Goal: Task Accomplishment & Management: Manage account settings

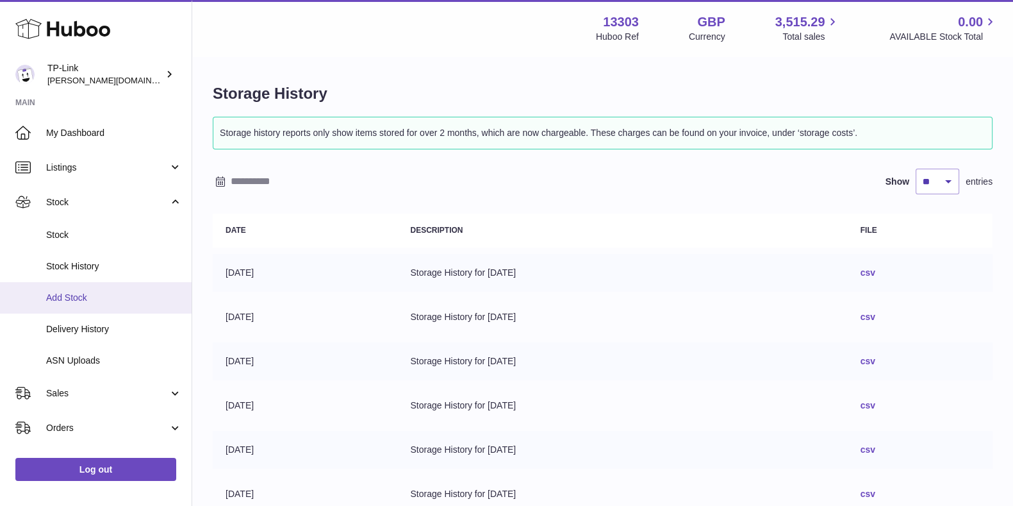
drag, startPoint x: 0, startPoint y: 0, endPoint x: 77, endPoint y: 306, distance: 315.9
click at [77, 306] on link "Add Stock" at bounding box center [96, 297] width 192 height 31
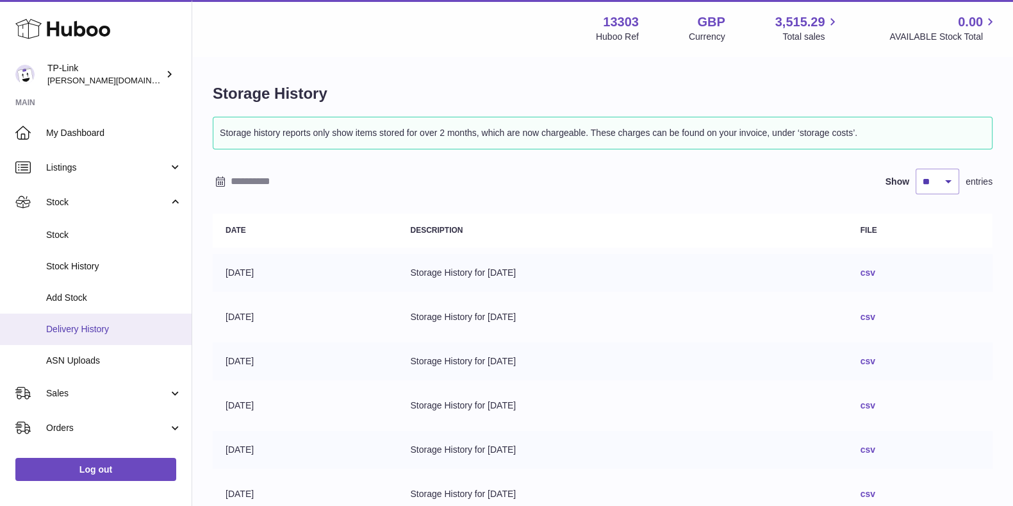
click at [85, 324] on span "Delivery History" at bounding box center [114, 329] width 136 height 12
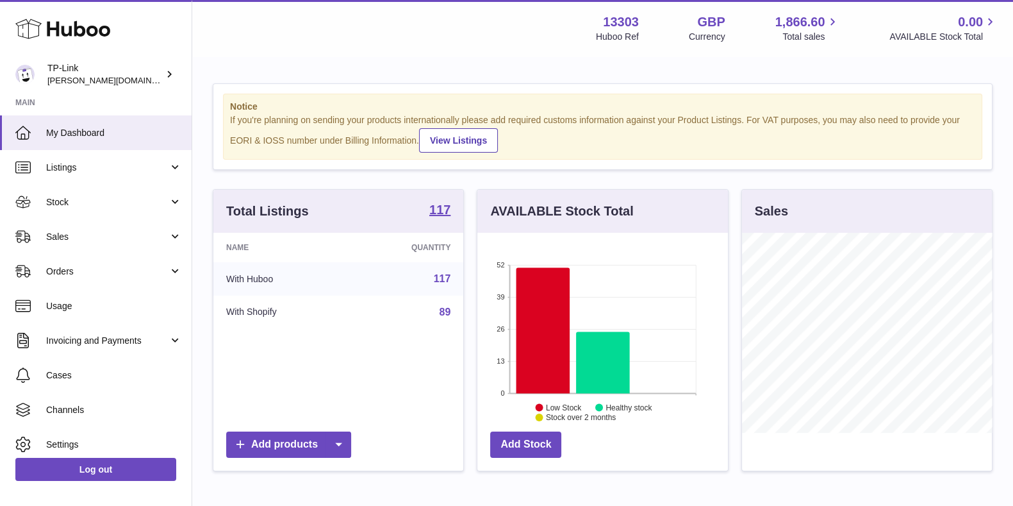
scroll to position [200, 249]
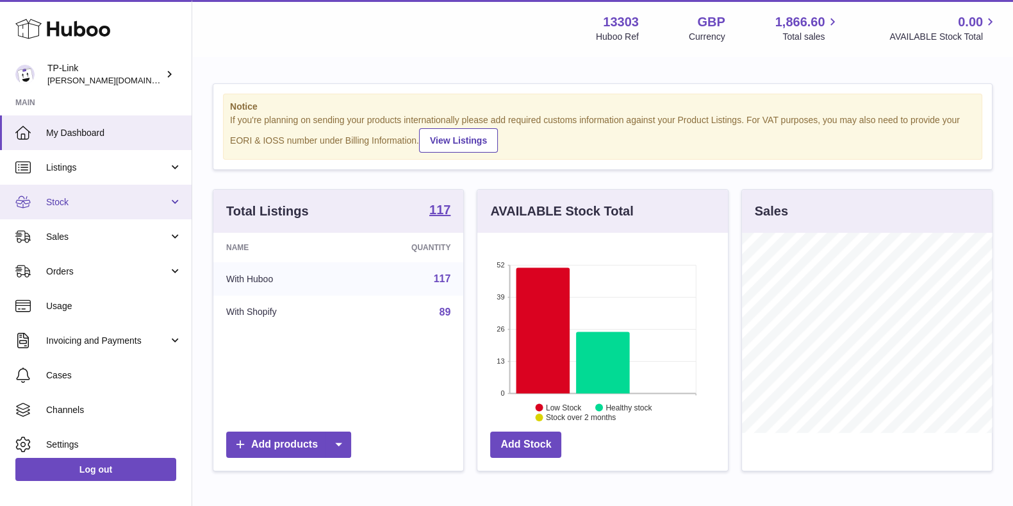
click at [87, 190] on link "Stock" at bounding box center [96, 202] width 192 height 35
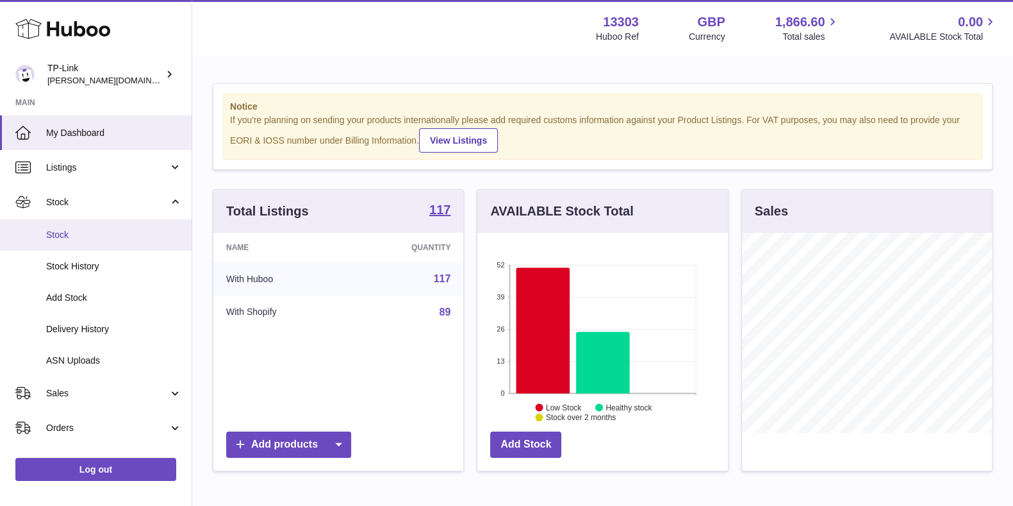
click at [90, 226] on link "Stock" at bounding box center [96, 234] width 192 height 31
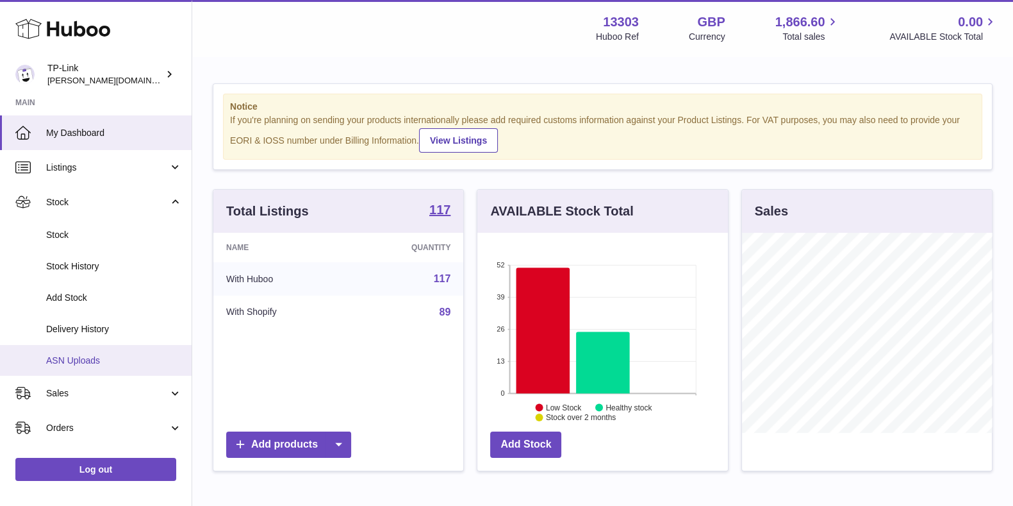
click at [85, 357] on span "ASN Uploads" at bounding box center [114, 360] width 136 height 12
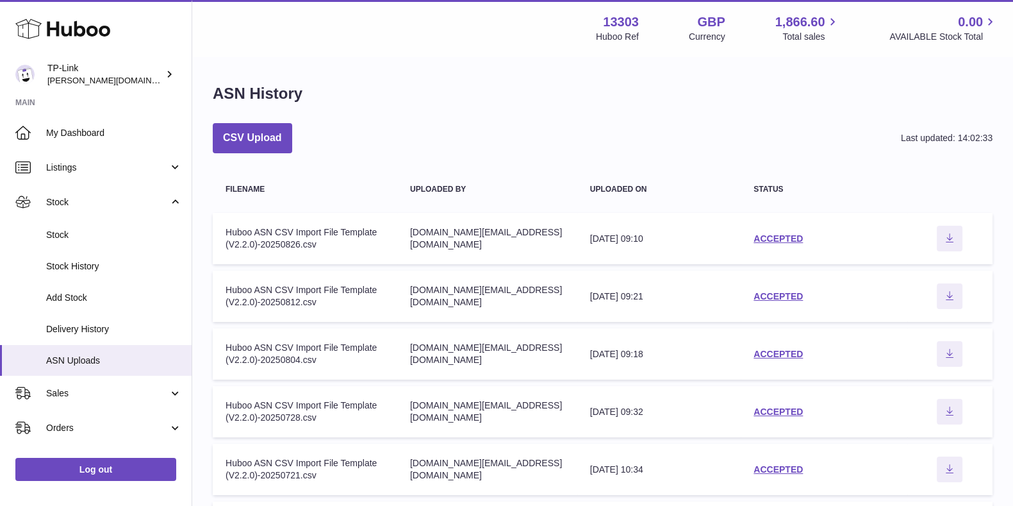
click at [782, 231] on td "status ACCEPTED" at bounding box center [824, 238] width 167 height 51
click at [781, 238] on link "ACCEPTED" at bounding box center [778, 238] width 49 height 10
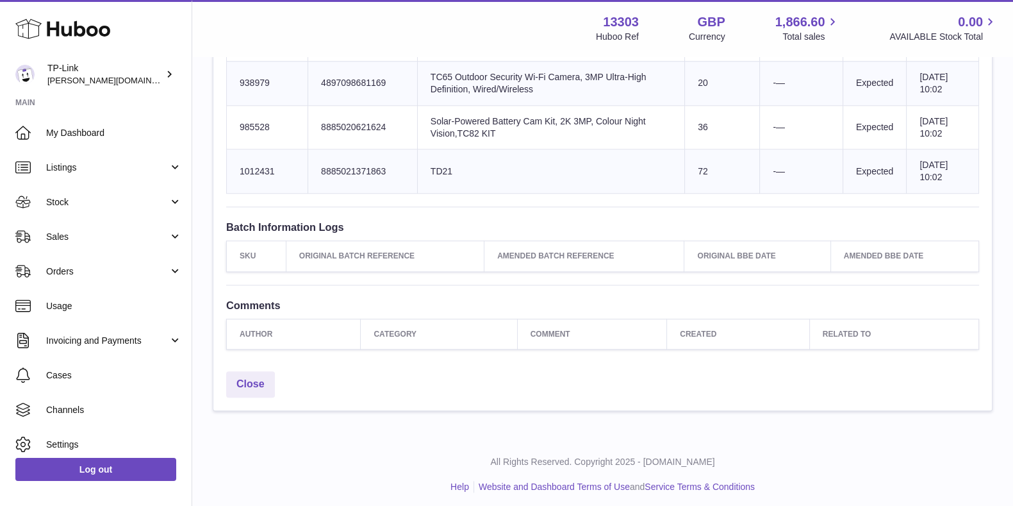
scroll to position [1140, 0]
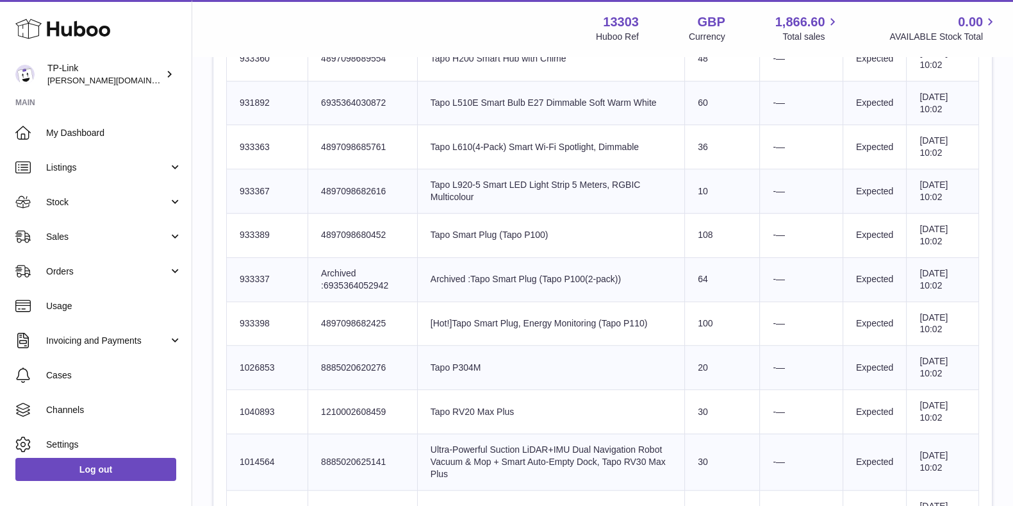
click at [545, 226] on td "Product title Tapo Smart Plug (Tapo P100)" at bounding box center [550, 235] width 267 height 44
click at [594, 274] on td "Product title Archived :Tapo Smart Plug (Tapo P100(2-pack))" at bounding box center [550, 279] width 267 height 44
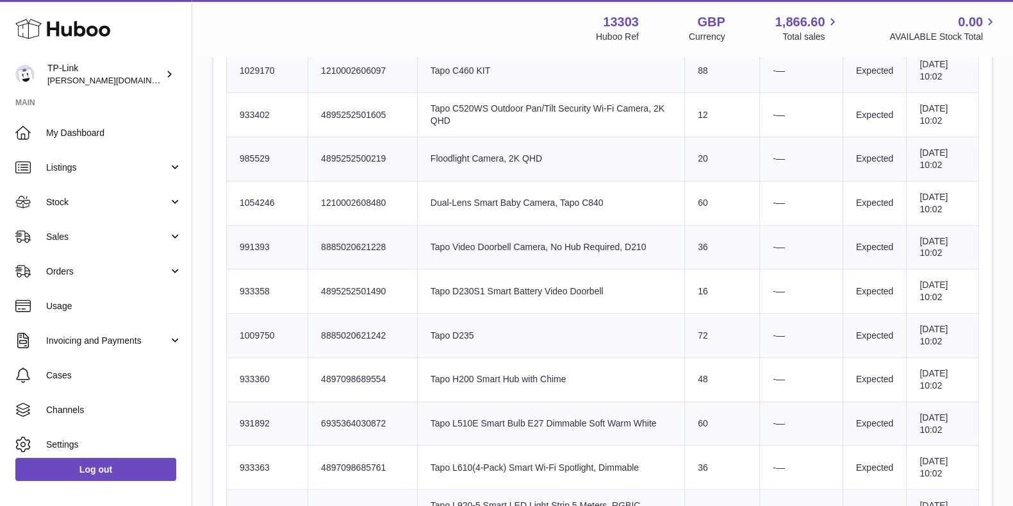
scroll to position [1118, 0]
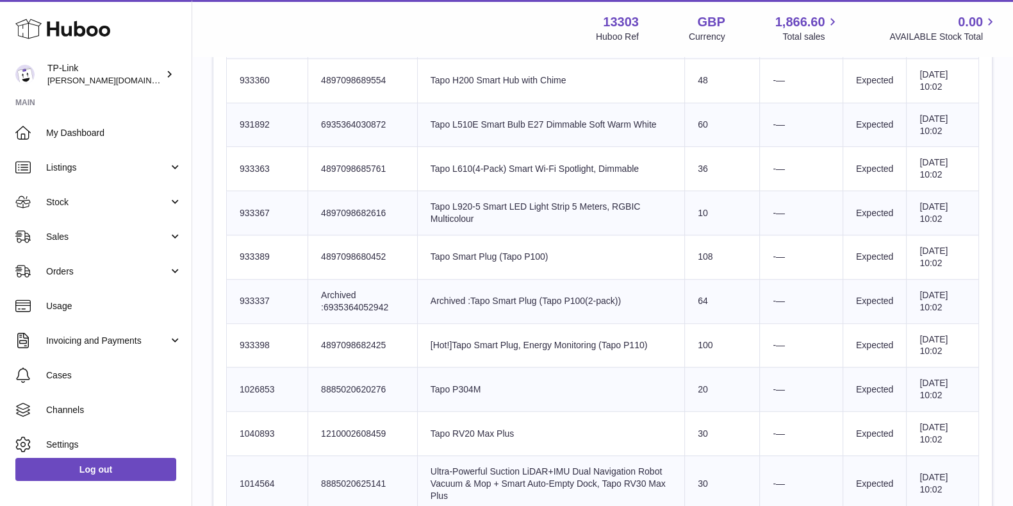
click at [481, 256] on td "Product title Tapo Smart Plug (Tapo P100)" at bounding box center [550, 257] width 267 height 44
drag, startPoint x: 276, startPoint y: 253, endPoint x: 237, endPoint y: 251, distance: 38.5
click at [237, 251] on td "Huboo SKU Number 933389" at bounding box center [267, 257] width 81 height 44
copy td "933389"
click at [608, 181] on td "Product title Tapo L610(4-Pack) Smart Wi-Fi Spotlight, Dimmable" at bounding box center [550, 169] width 267 height 44
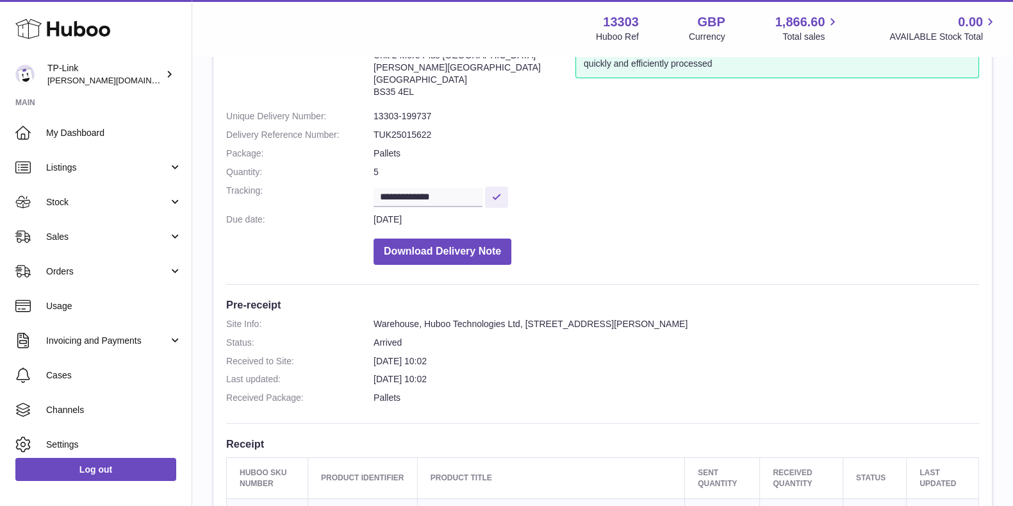
scroll to position [160, 0]
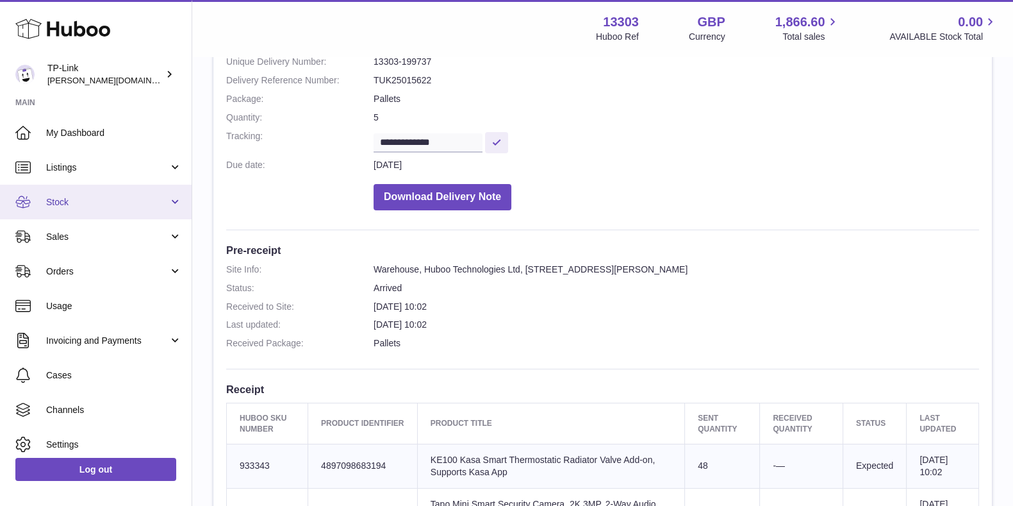
click at [96, 212] on link "Stock" at bounding box center [96, 202] width 192 height 35
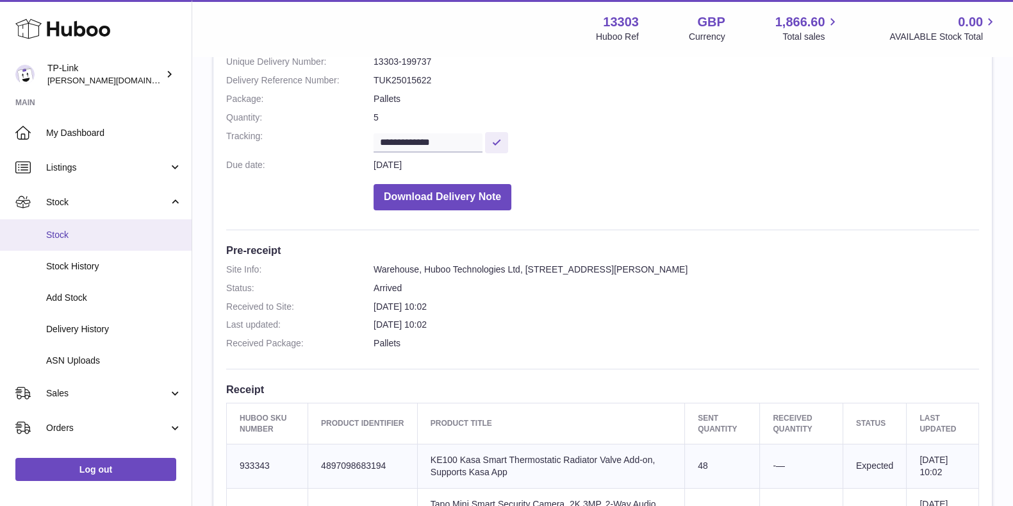
click at [94, 235] on span "Stock" at bounding box center [114, 235] width 136 height 12
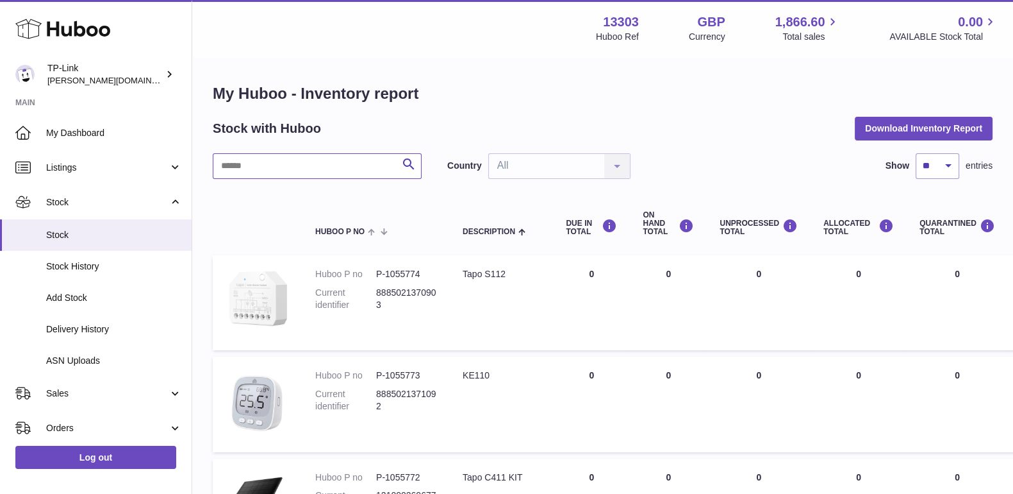
click at [288, 171] on input "text" at bounding box center [317, 166] width 209 height 26
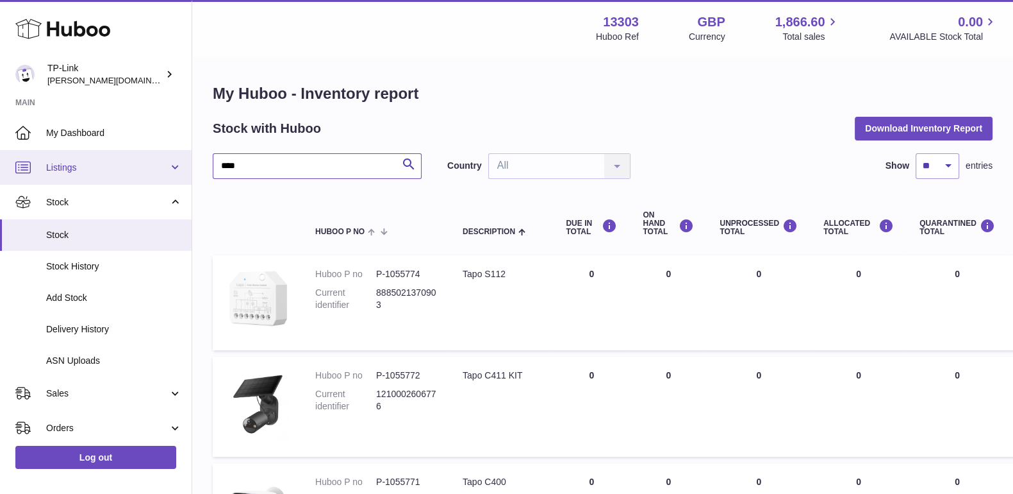
type input "****"
click at [131, 171] on span "Listings" at bounding box center [107, 168] width 122 height 12
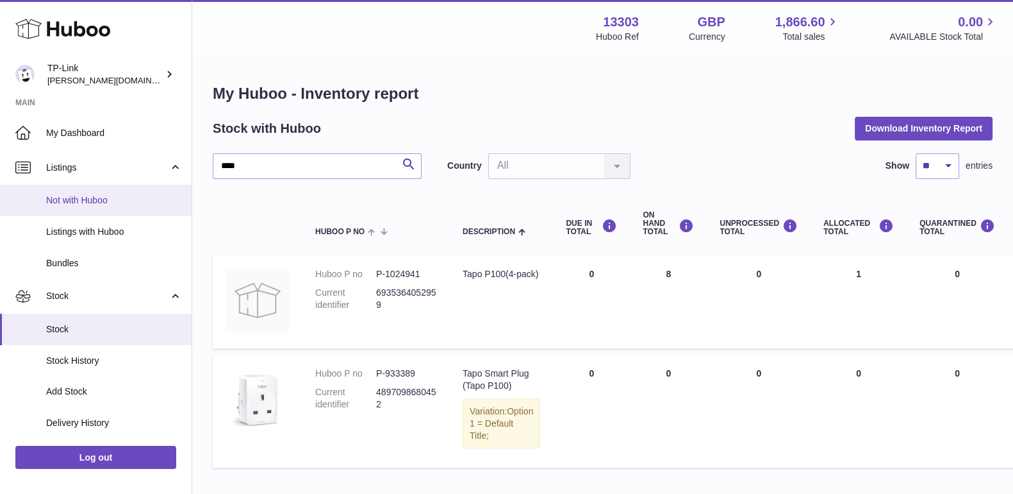
click at [112, 195] on span "Not with Huboo" at bounding box center [114, 200] width 136 height 12
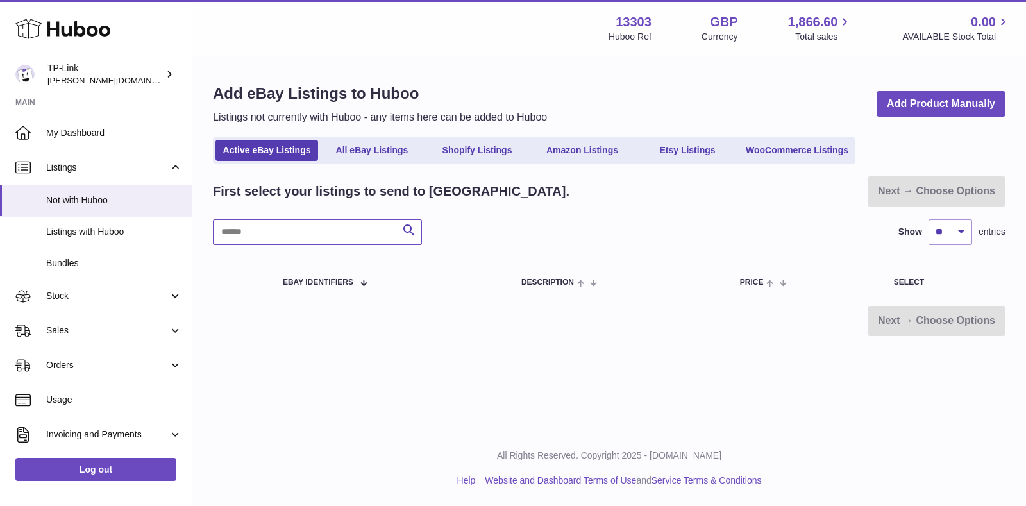
click at [254, 233] on input "text" at bounding box center [317, 232] width 209 height 26
type input "****"
click at [88, 201] on span "Not with Huboo" at bounding box center [114, 200] width 136 height 12
click at [67, 231] on span "Listings with Huboo" at bounding box center [114, 232] width 136 height 12
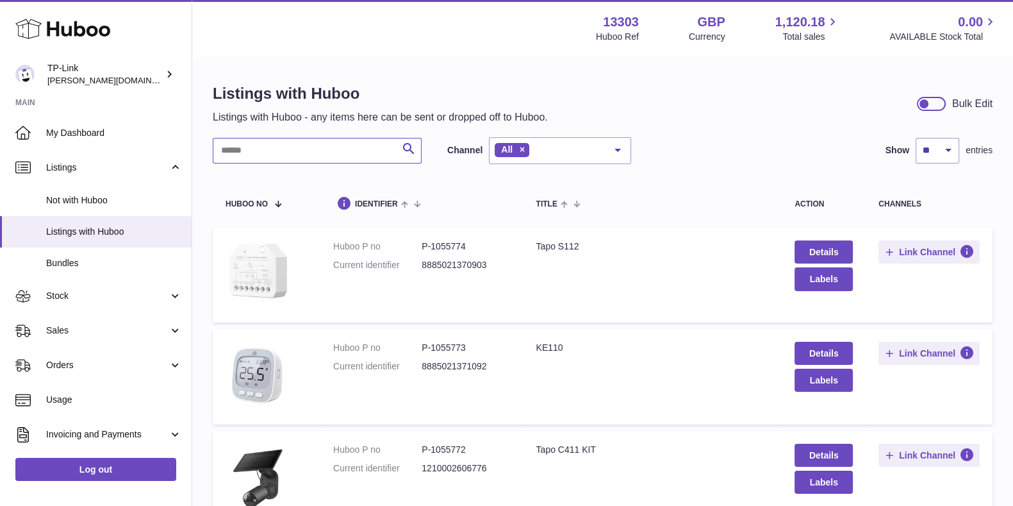
click at [295, 151] on input "text" at bounding box center [317, 151] width 209 height 26
paste input "********"
type input "********"
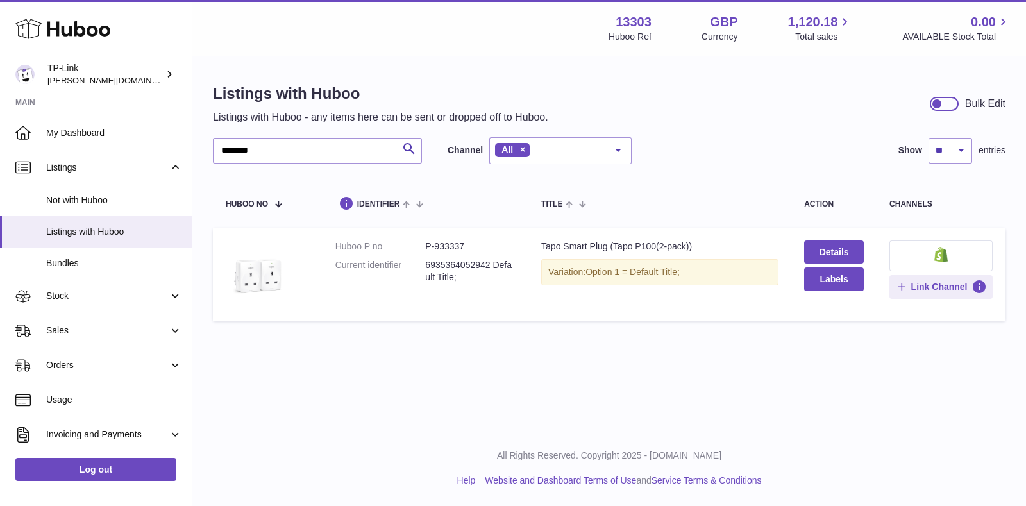
click at [551, 49] on div "Menu Huboo 13303 Huboo Ref GBP Currency 1,120.18 Total sales 0.00 AVAILABLE Sto…" at bounding box center [608, 28] width 833 height 56
click at [733, 361] on div "Menu Huboo 13303 Huboo Ref GBP Currency 1,120.18 Total sales 0.00 AVAILABLE Sto…" at bounding box center [608, 215] width 833 height 430
drag, startPoint x: 700, startPoint y: 113, endPoint x: 665, endPoint y: 270, distance: 160.2
click at [700, 113] on div "Listings with Huboo Listings with Huboo - any items here can be sent or dropped…" at bounding box center [609, 103] width 792 height 41
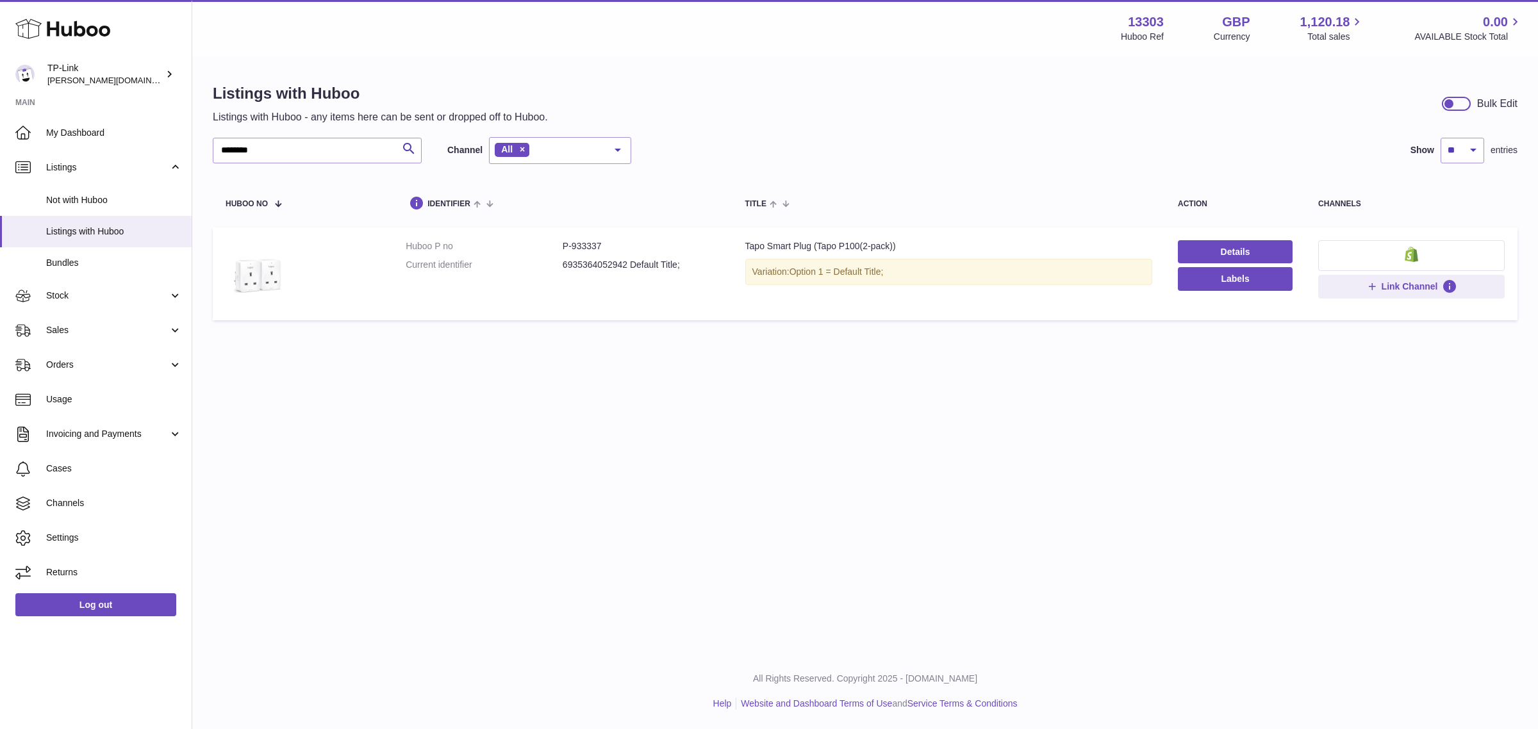
click at [578, 260] on dd "6935364052942 Default Title;" at bounding box center [641, 265] width 157 height 12
click at [579, 260] on dd "6935364052942 Default Title;" at bounding box center [641, 265] width 157 height 12
copy dd "6935364052942"
click at [78, 257] on span "Bundles" at bounding box center [114, 263] width 136 height 12
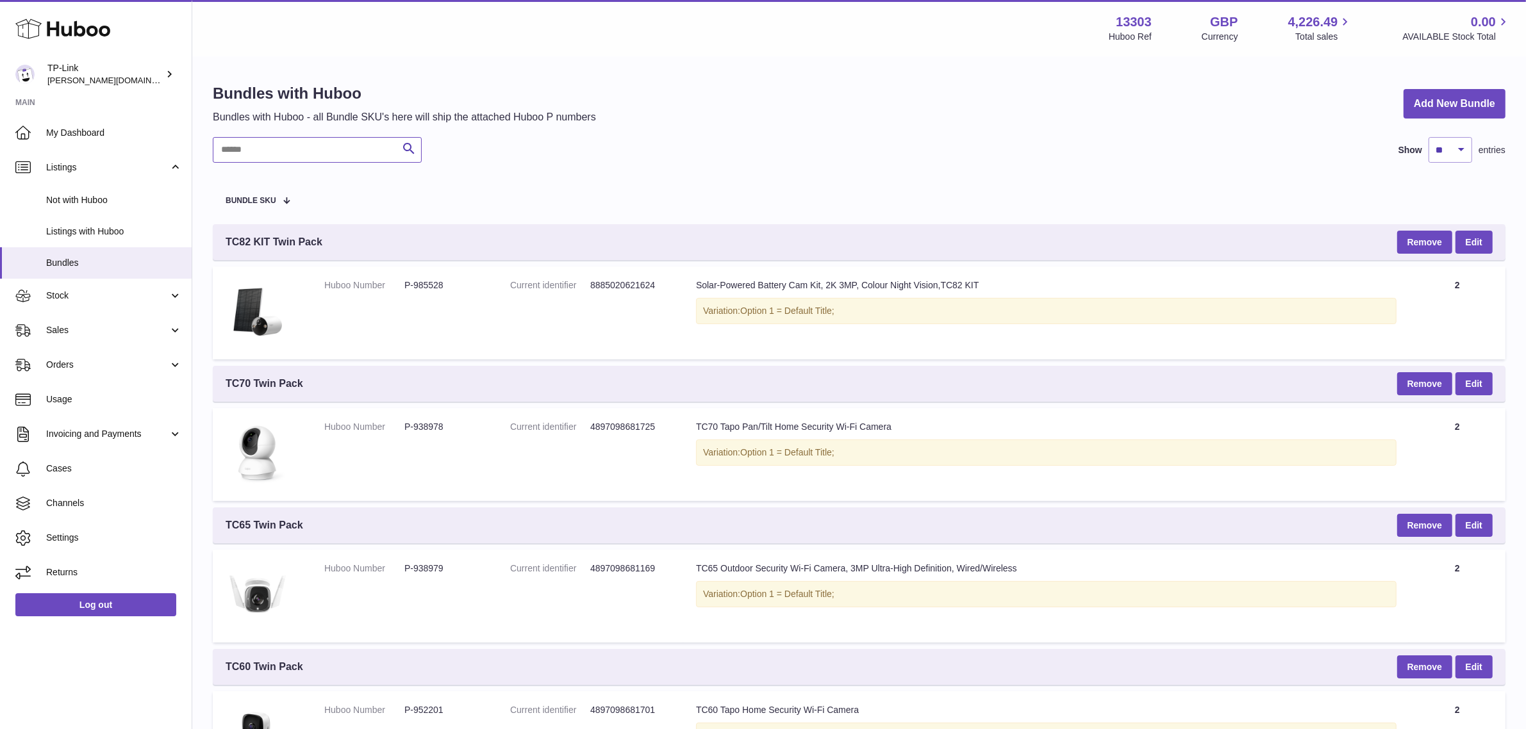
click at [262, 154] on input "text" at bounding box center [317, 150] width 209 height 26
type input "****"
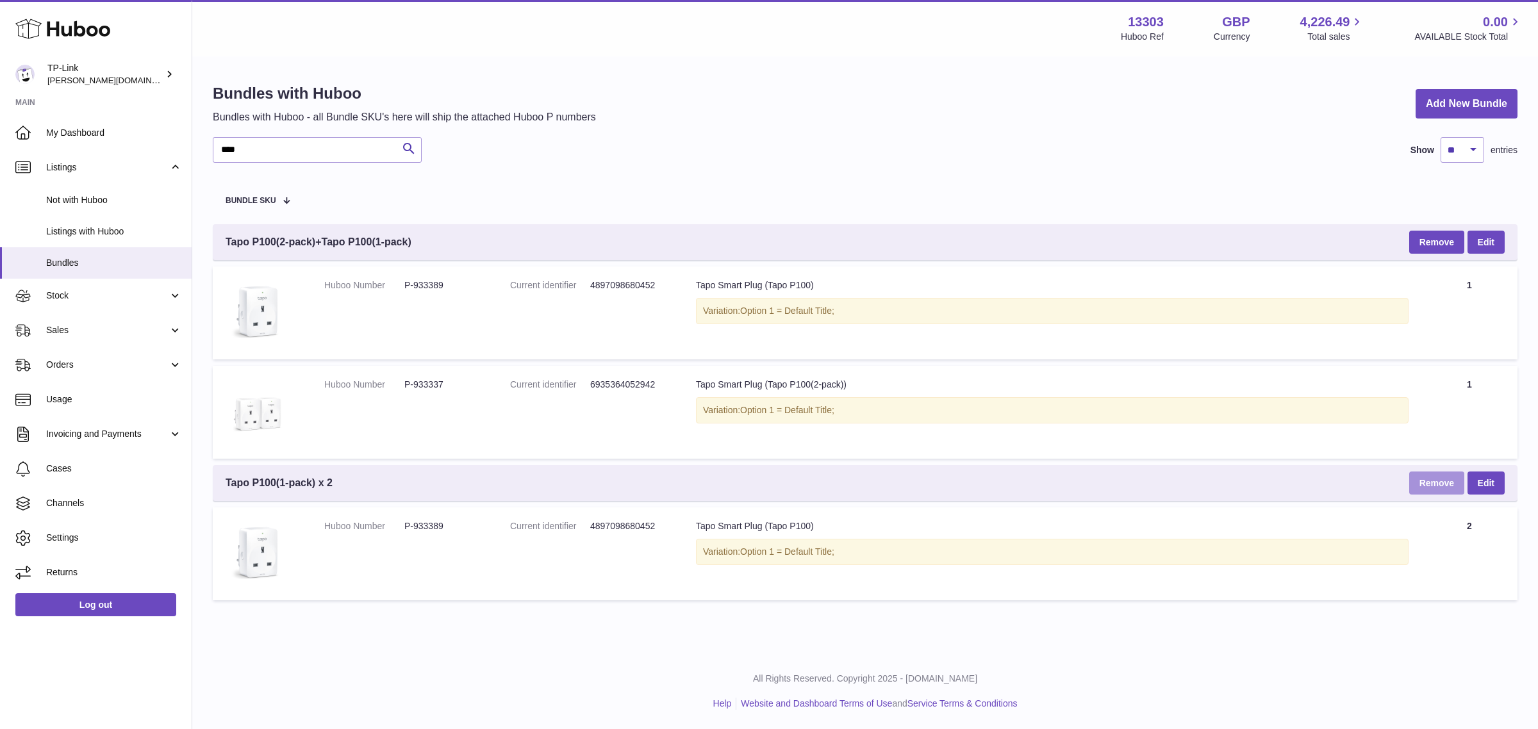
click at [1436, 479] on button "Remove" at bounding box center [1436, 483] width 55 height 23
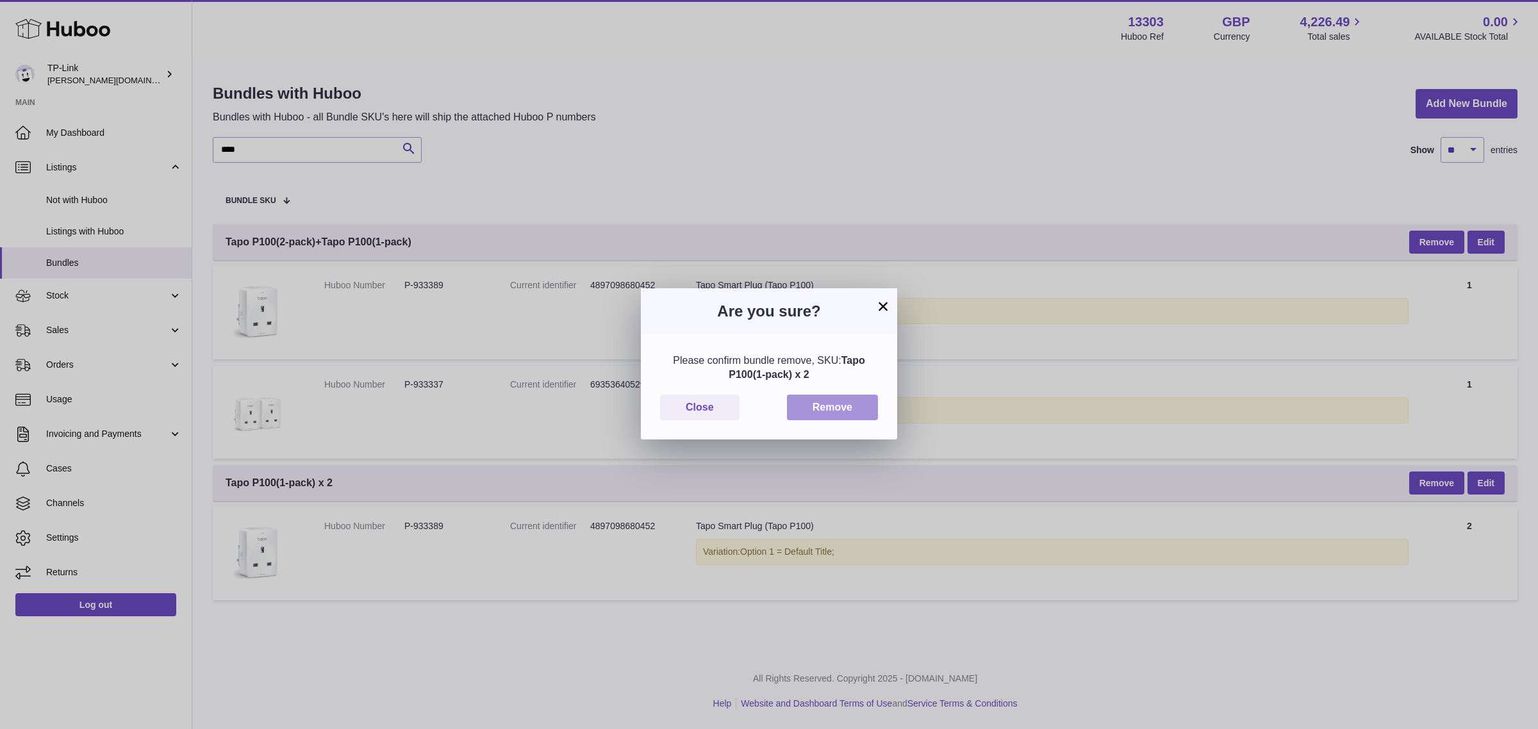
click at [813, 404] on button "Remove" at bounding box center [832, 408] width 91 height 26
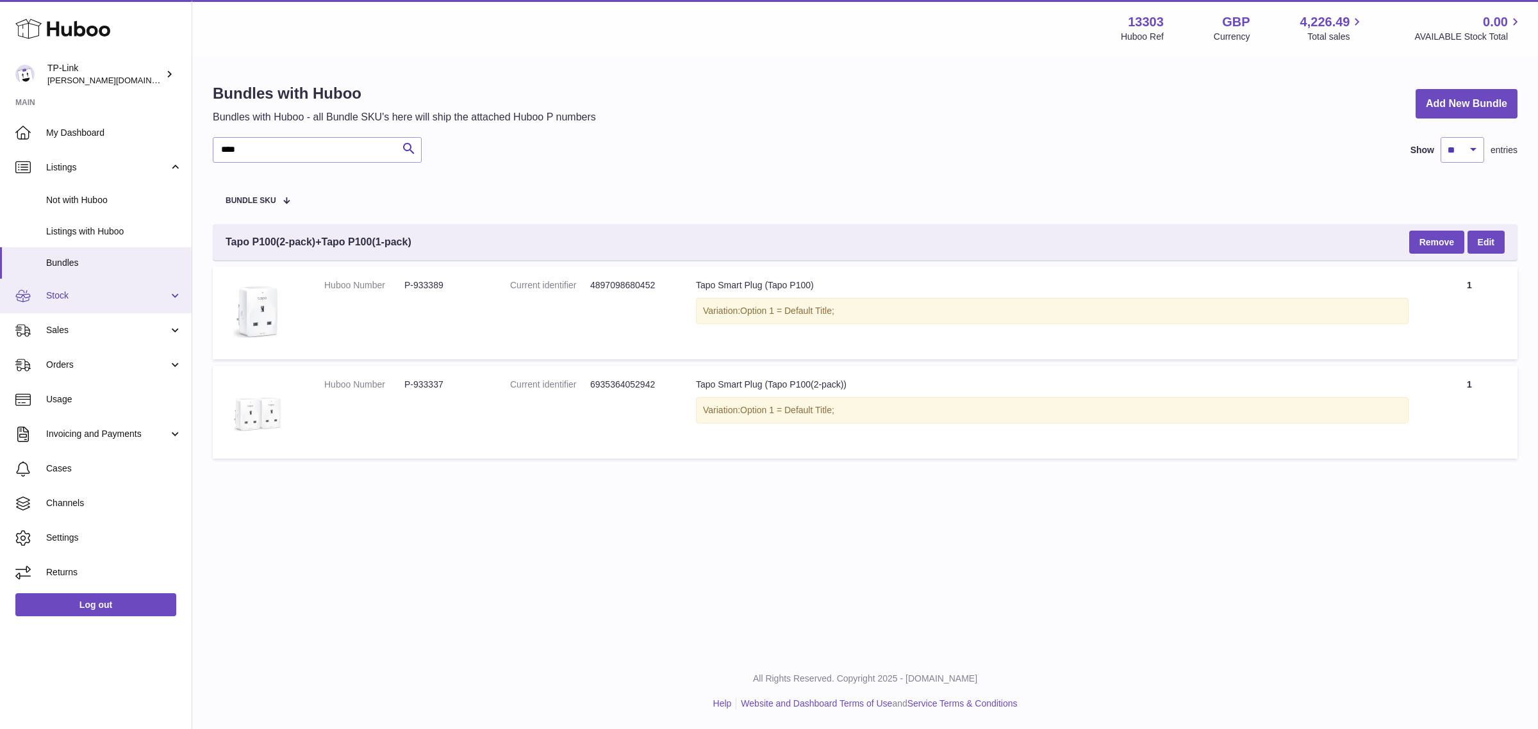
click at [109, 299] on span "Stock" at bounding box center [107, 296] width 122 height 12
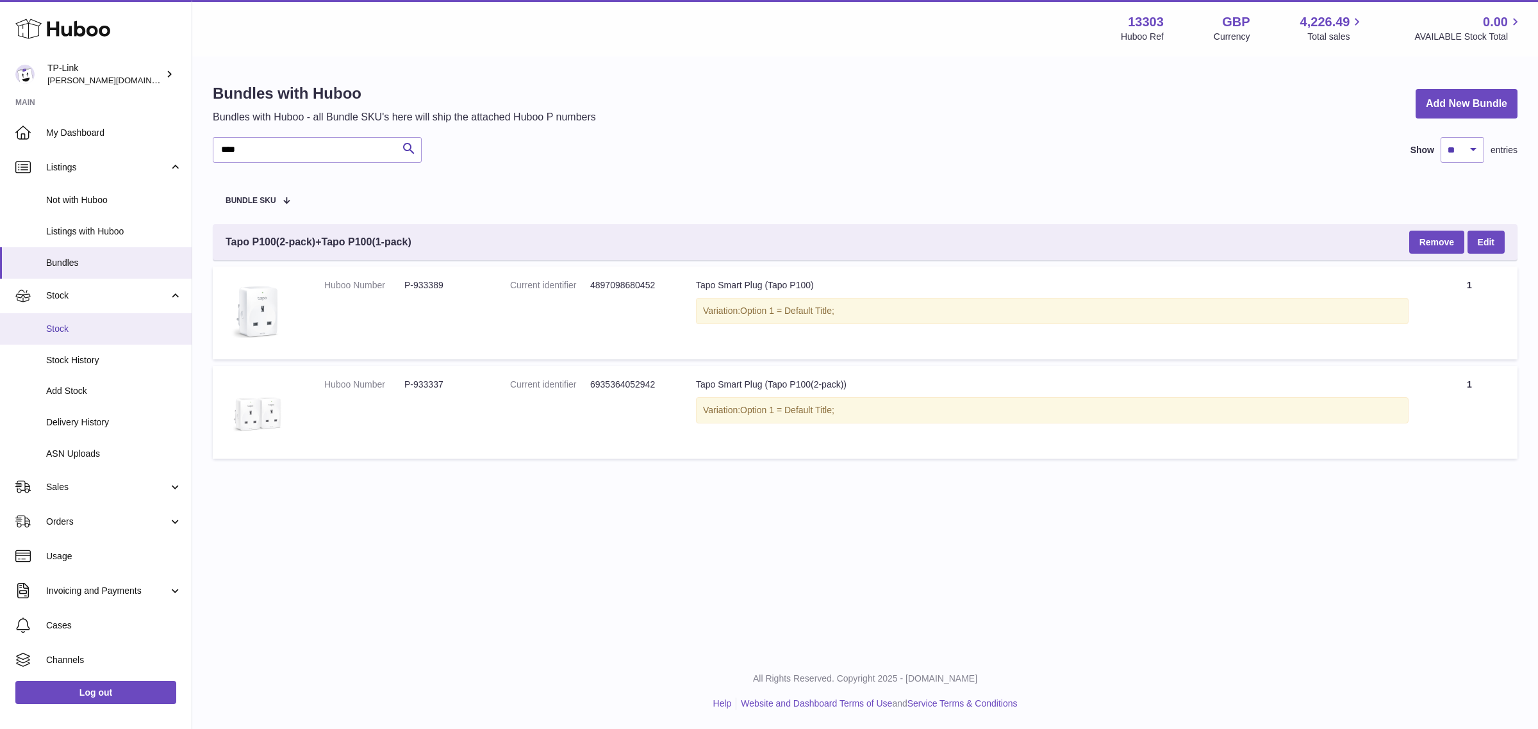
click at [109, 324] on span "Stock" at bounding box center [114, 329] width 136 height 12
click at [109, 351] on link "Stock History" at bounding box center [96, 360] width 192 height 31
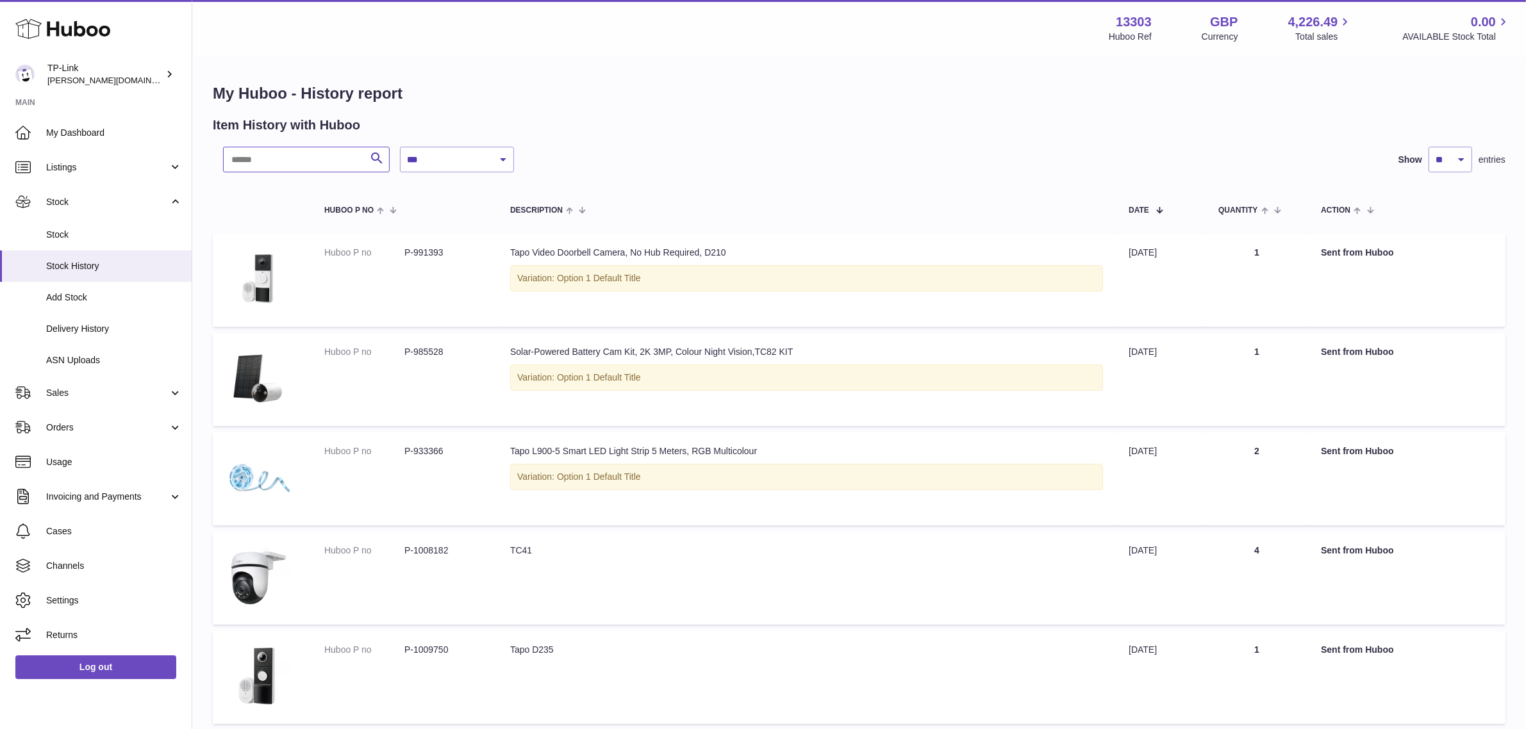
click at [289, 159] on input "text" at bounding box center [306, 160] width 167 height 26
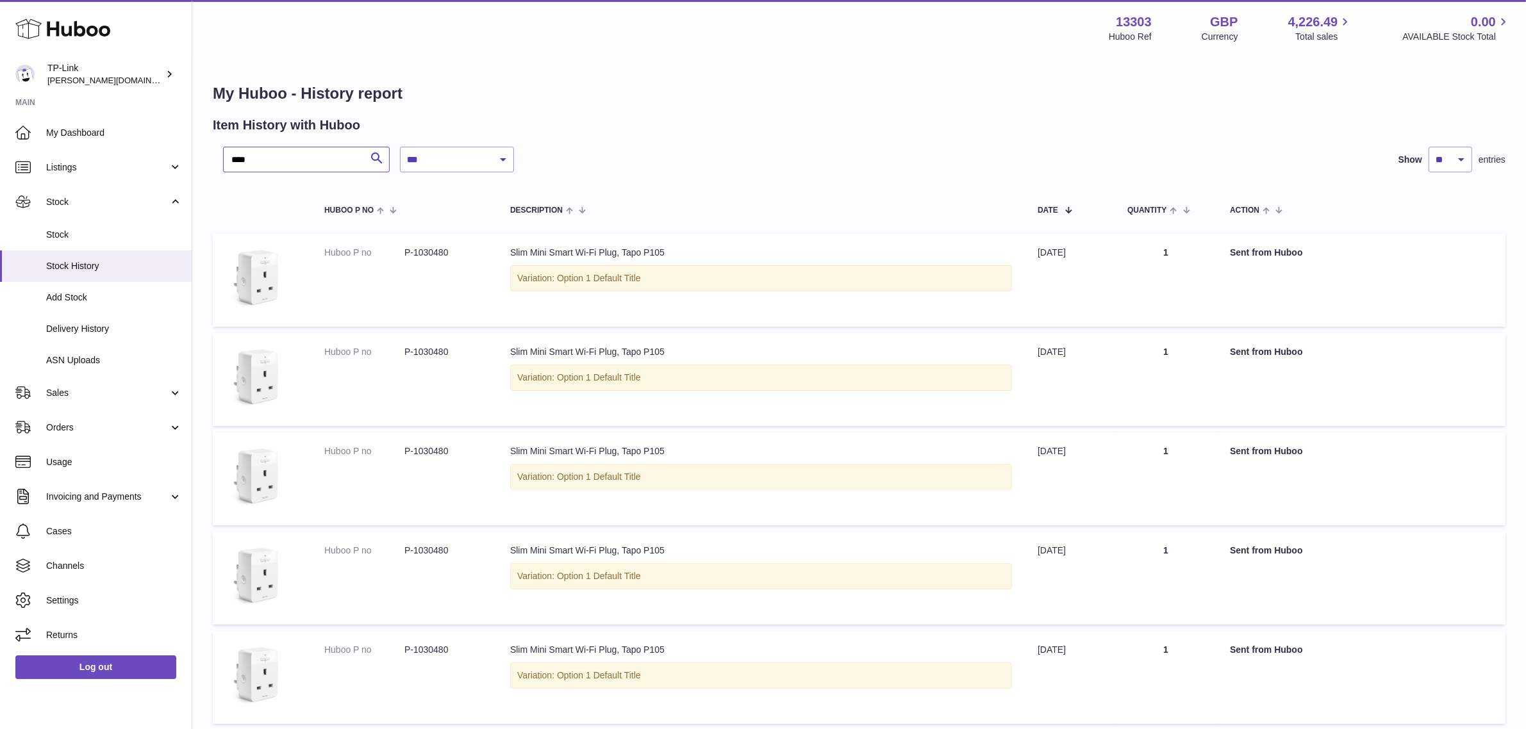
type input "****"
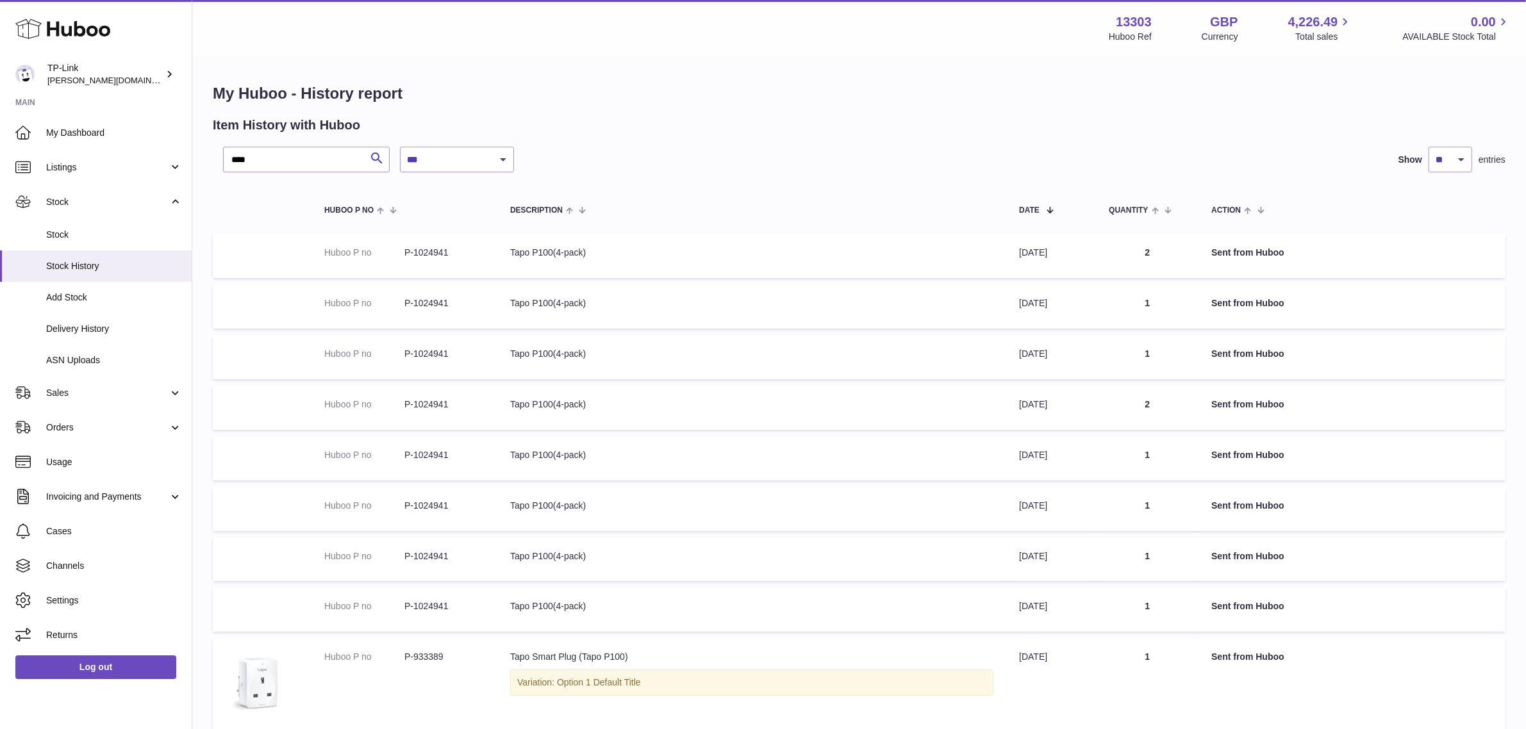
click at [1131, 131] on div "Item History with Huboo" at bounding box center [859, 125] width 1293 height 17
